Goal: Task Accomplishment & Management: Manage account settings

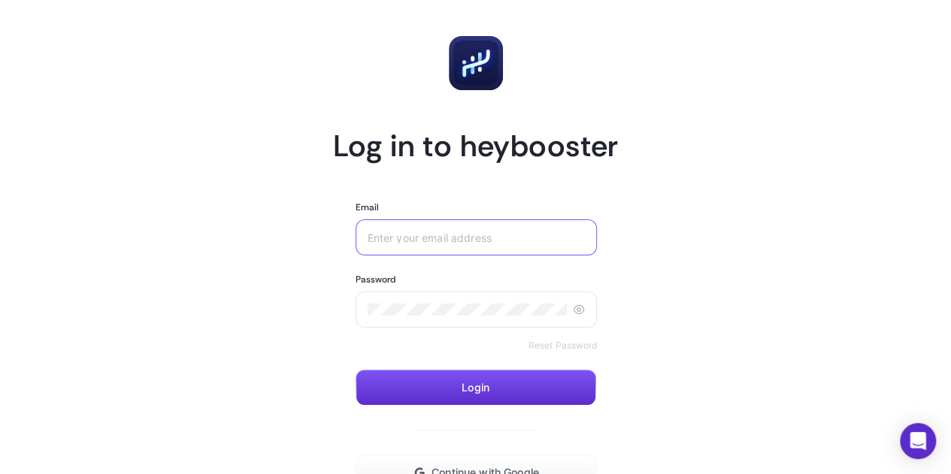
click at [422, 235] on input "Email" at bounding box center [477, 238] width 218 height 12
type input "[EMAIL_ADDRESS][DOMAIN_NAME]"
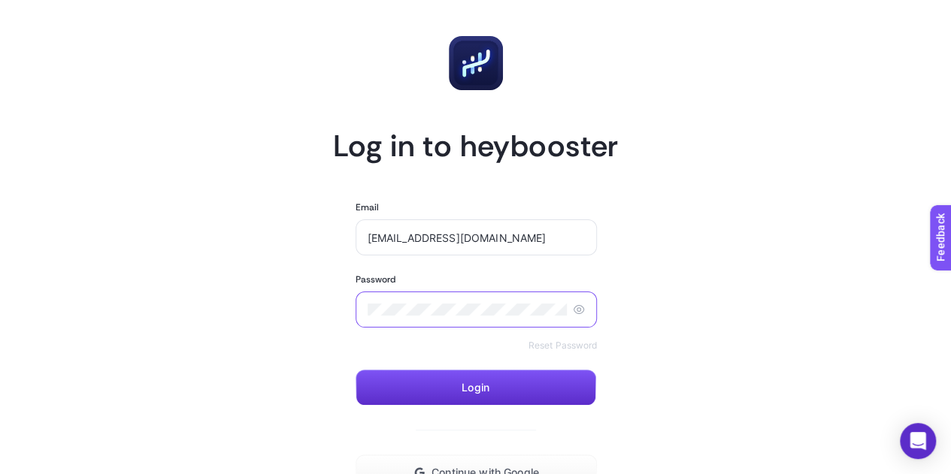
scroll to position [137, 0]
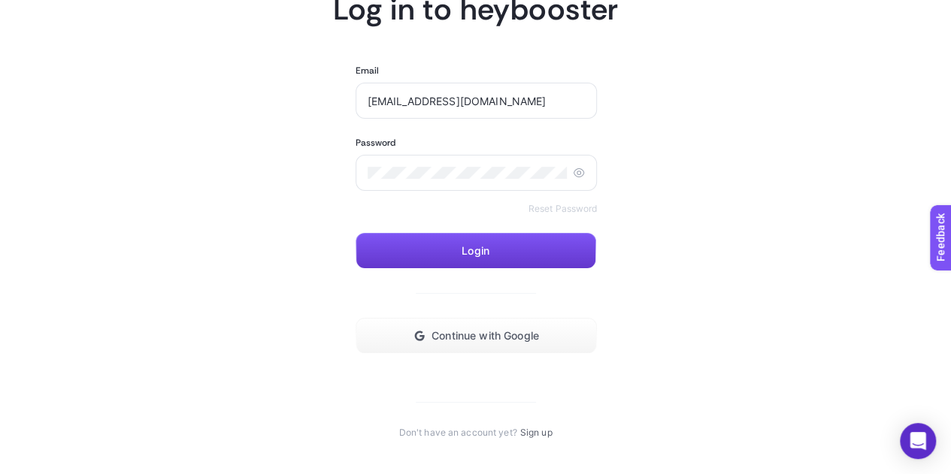
click at [520, 247] on button "Login" at bounding box center [476, 251] width 241 height 36
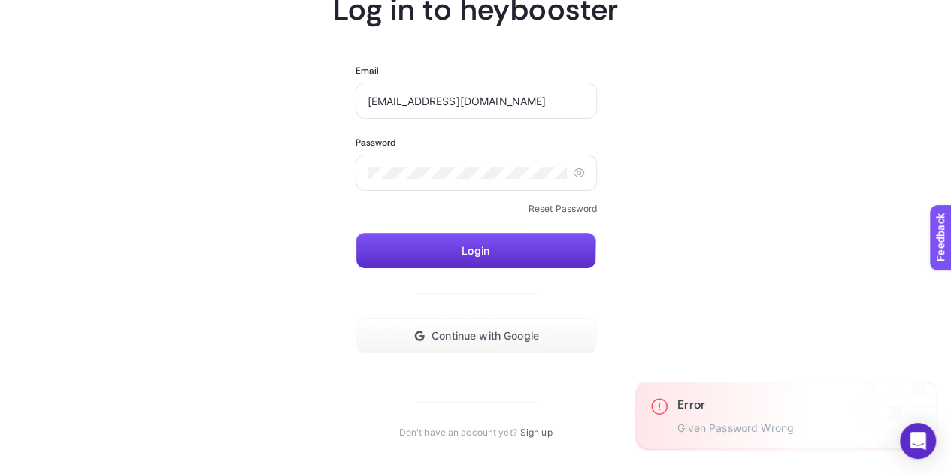
click at [567, 203] on link "Reset Password" at bounding box center [562, 209] width 69 height 12
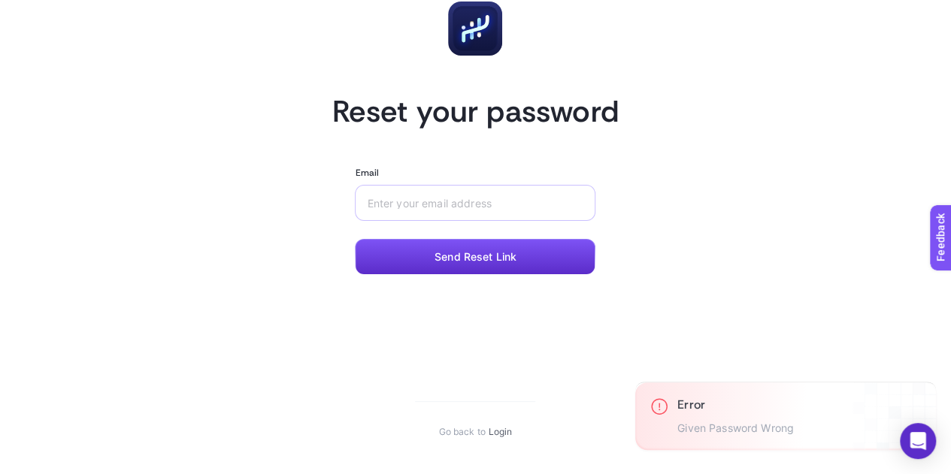
click at [499, 220] on div at bounding box center [475, 203] width 241 height 36
click at [501, 217] on div at bounding box center [475, 203] width 241 height 36
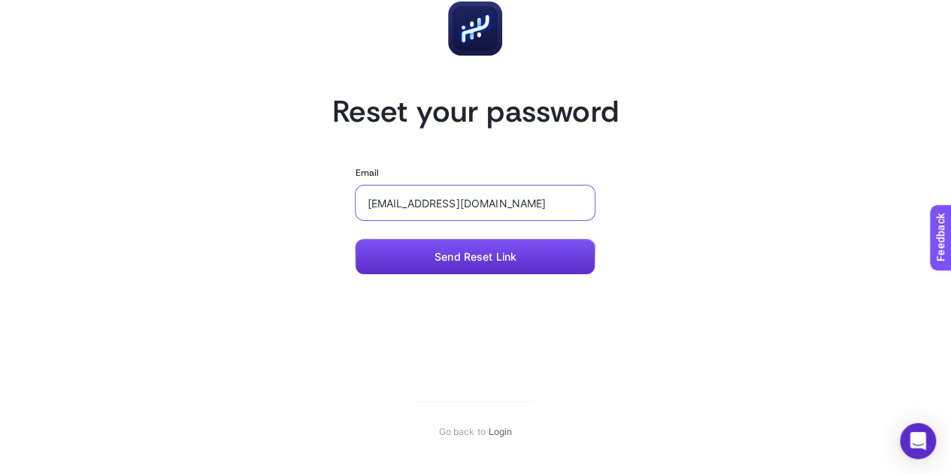
type input "[EMAIL_ADDRESS][DOMAIN_NAME]"
click at [498, 237] on form "Email [EMAIL_ADDRESS][DOMAIN_NAME] Send Reset Link" at bounding box center [475, 221] width 241 height 108
click at [496, 252] on span "Send Reset Link" at bounding box center [476, 257] width 82 height 12
